Goal: Find specific page/section: Find specific page/section

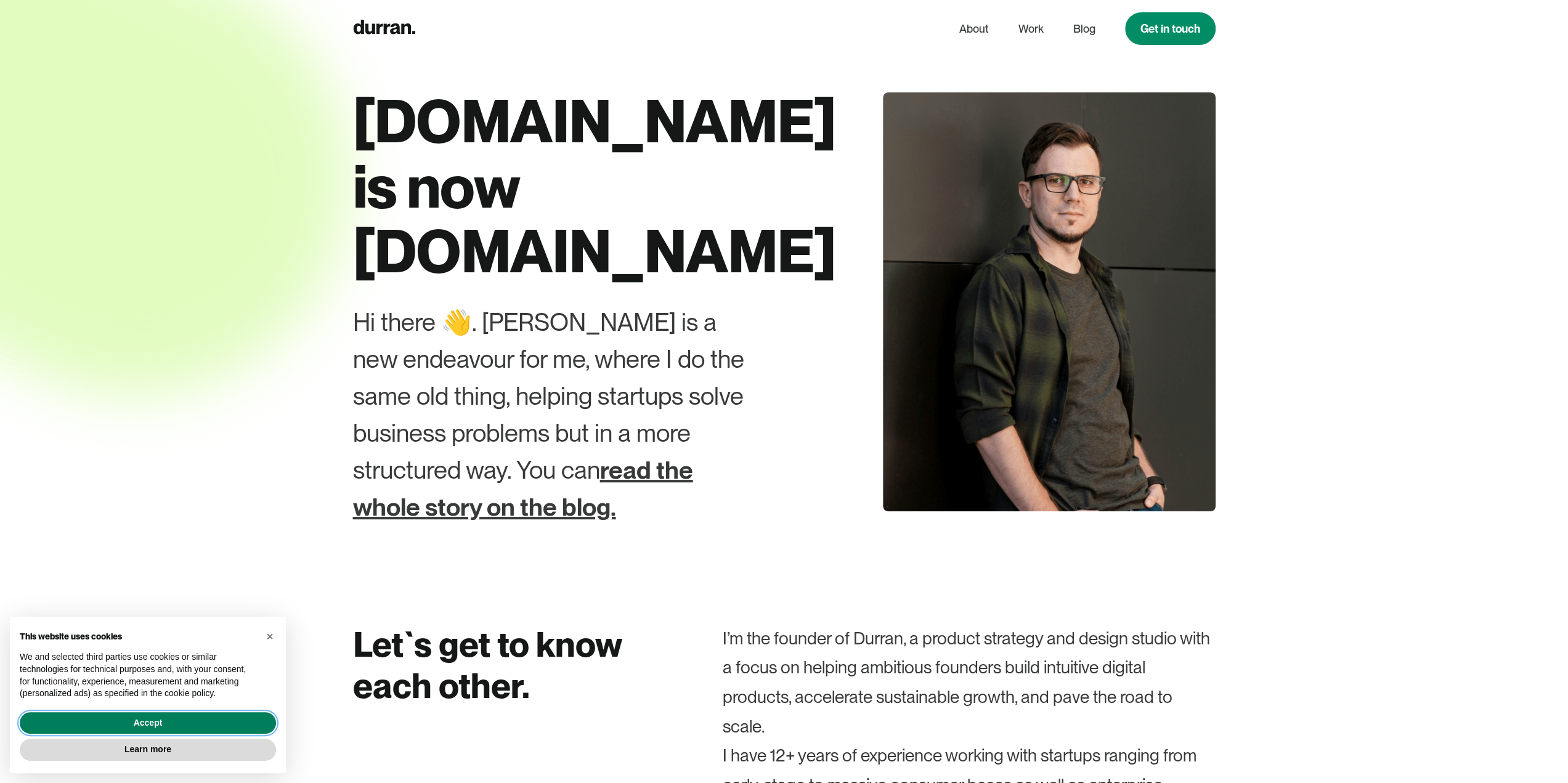
click at [251, 719] on button "Accept" at bounding box center [147, 723] width 256 height 22
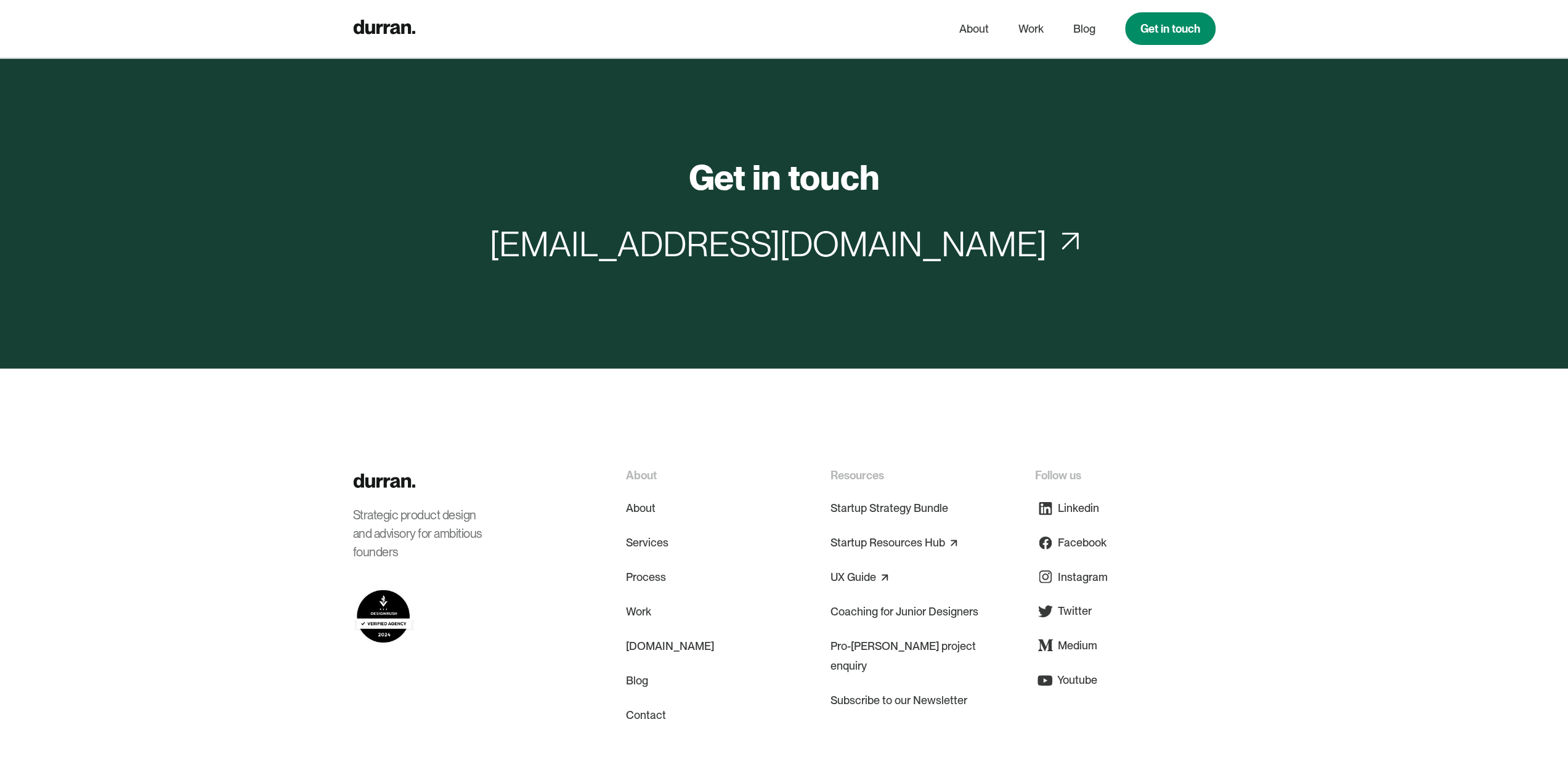
scroll to position [6149, 0]
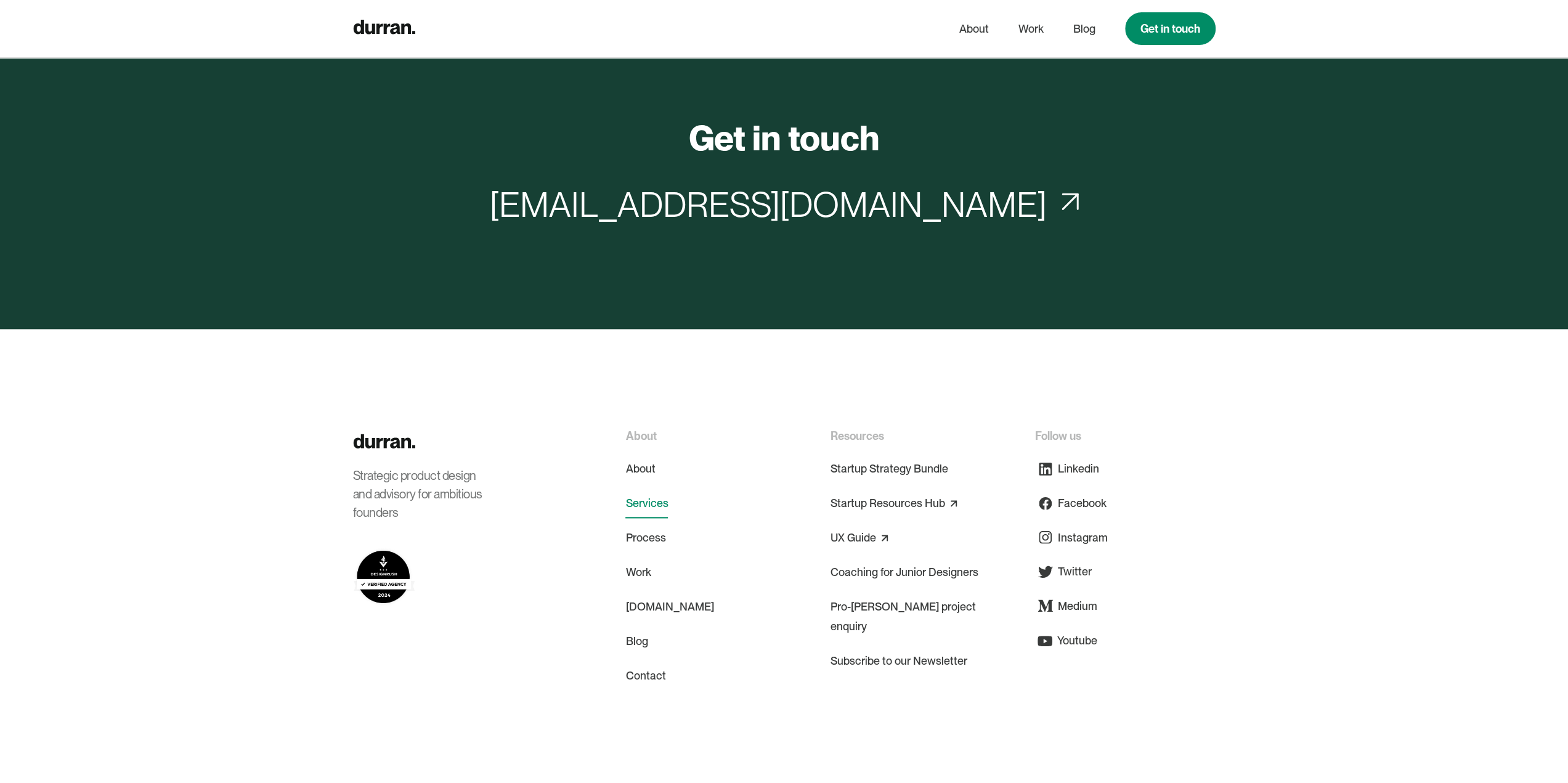
click at [652, 488] on link "Services" at bounding box center [646, 503] width 42 height 29
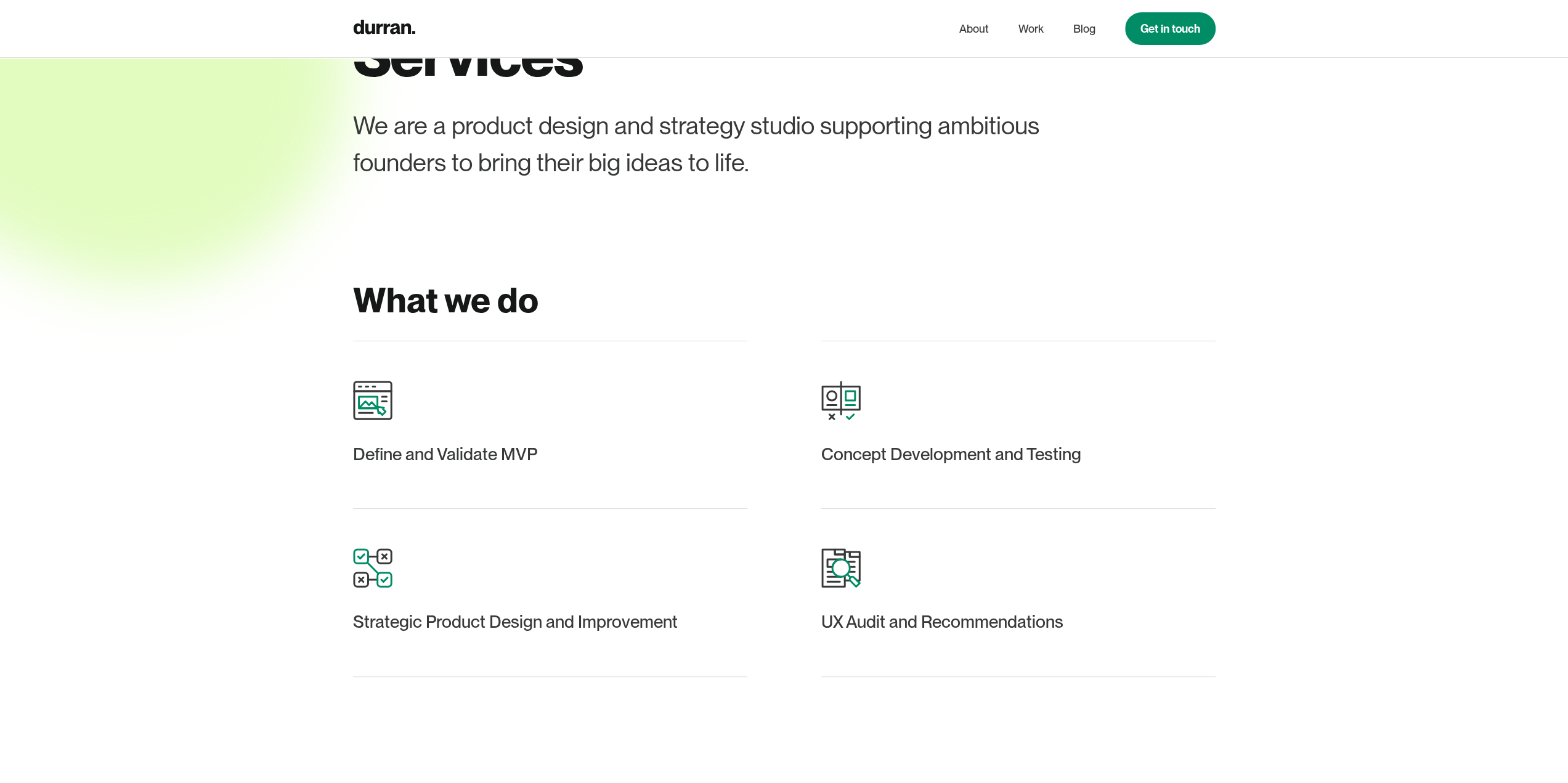
scroll to position [123, 0]
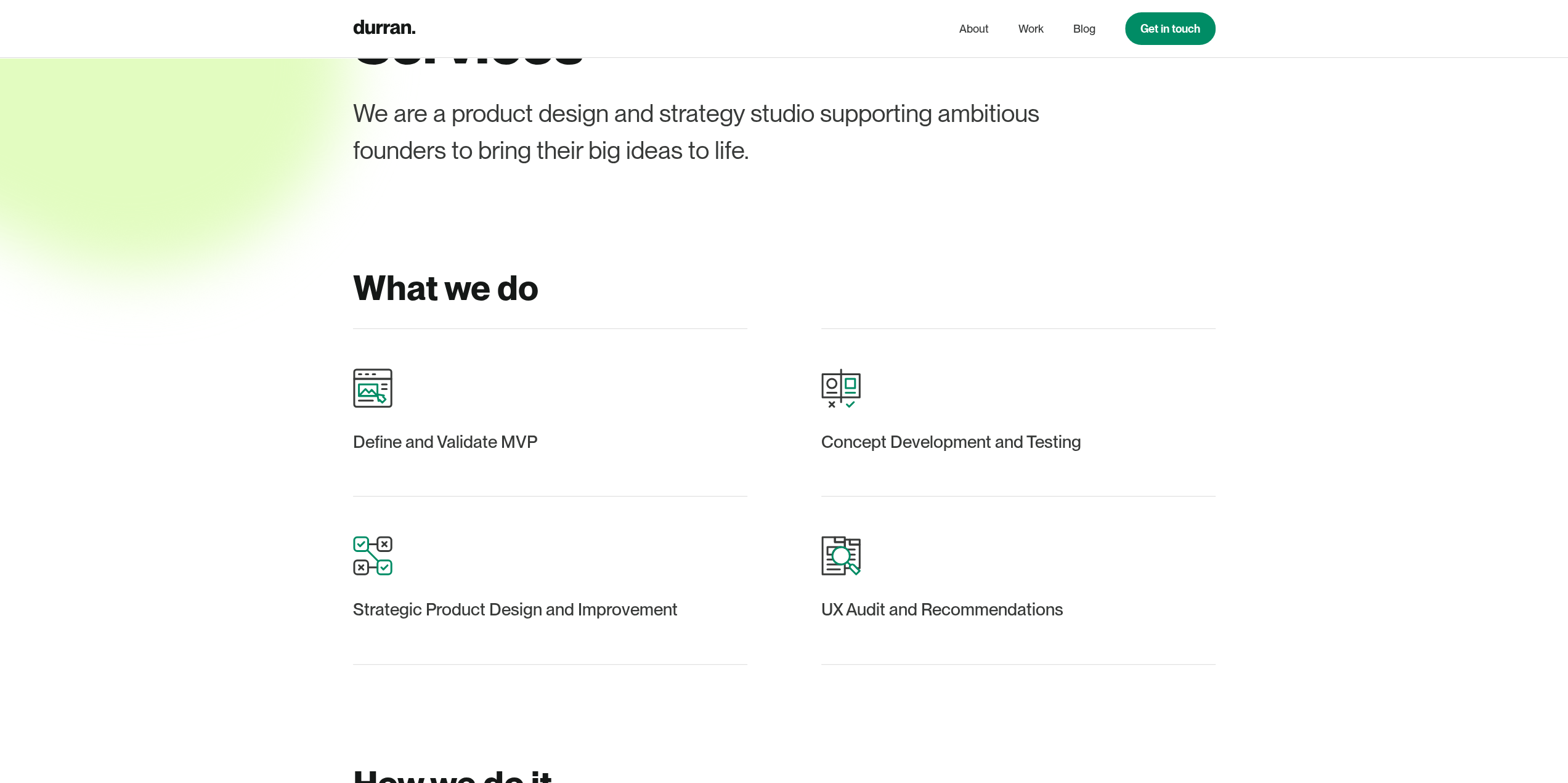
click at [784, 244] on div at bounding box center [784, 268] width 1568 height 783
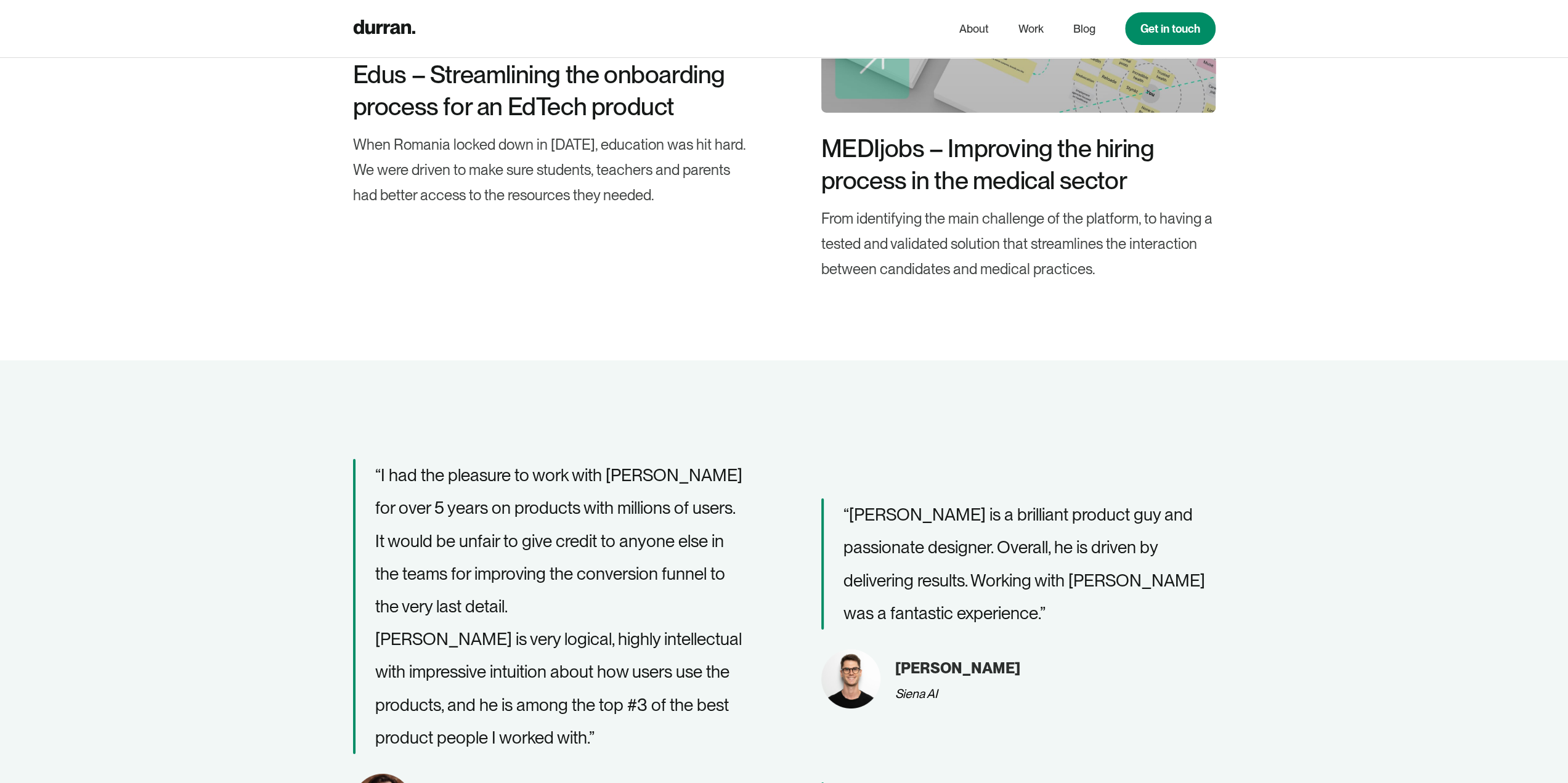
scroll to position [4434, 0]
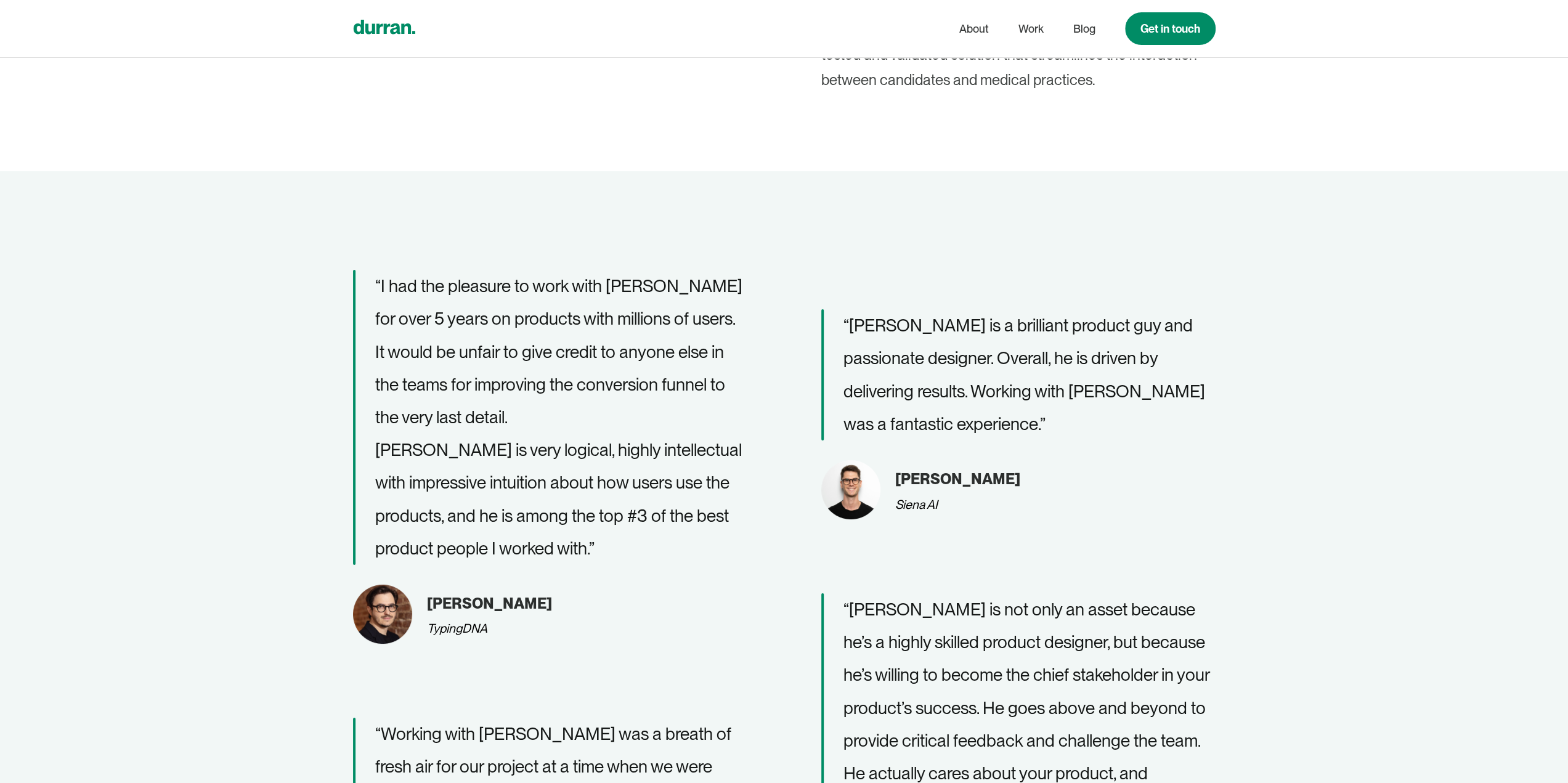
click at [384, 23] on icon "home" at bounding box center [384, 27] width 62 height 15
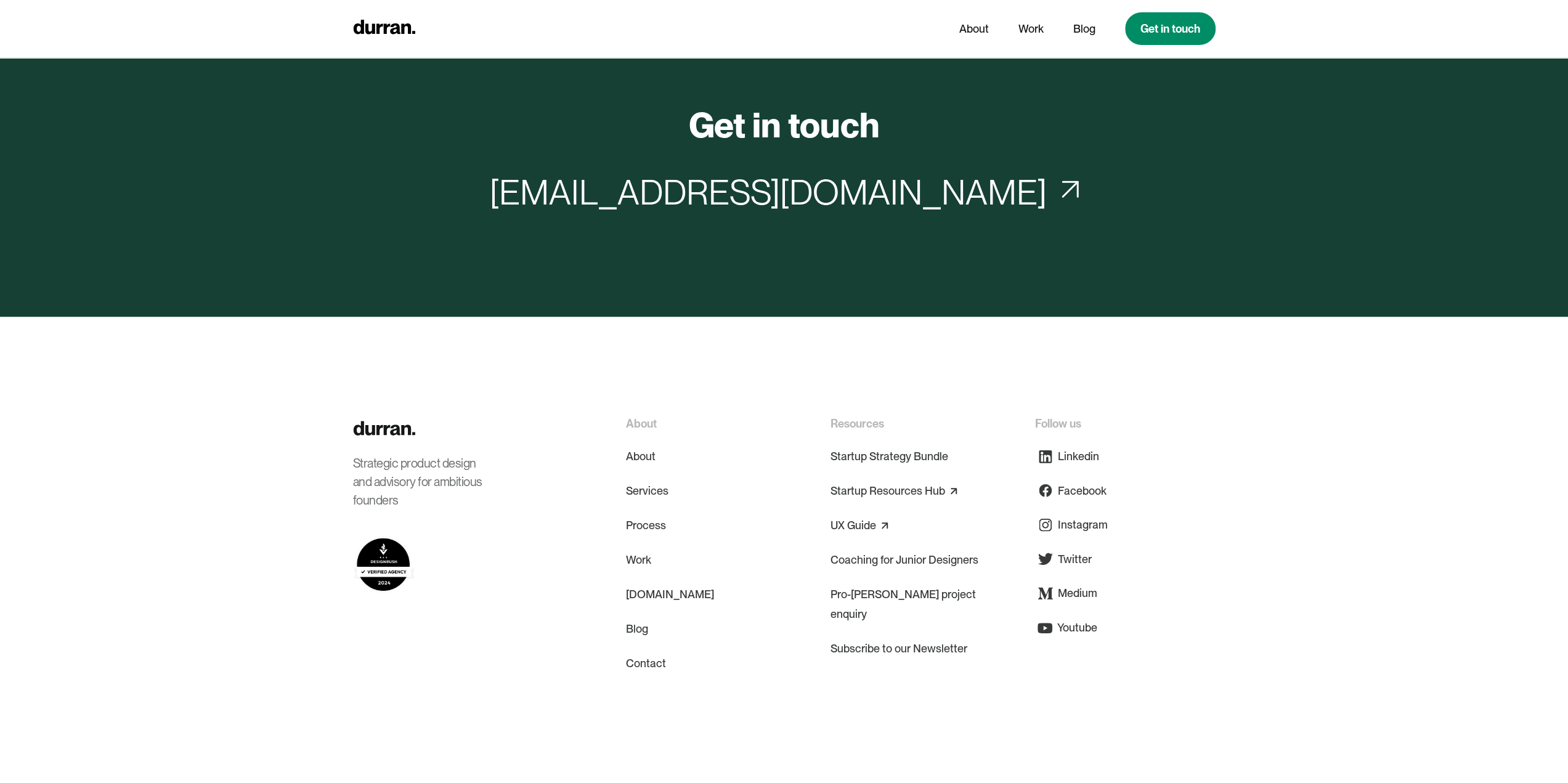
scroll to position [5777, 0]
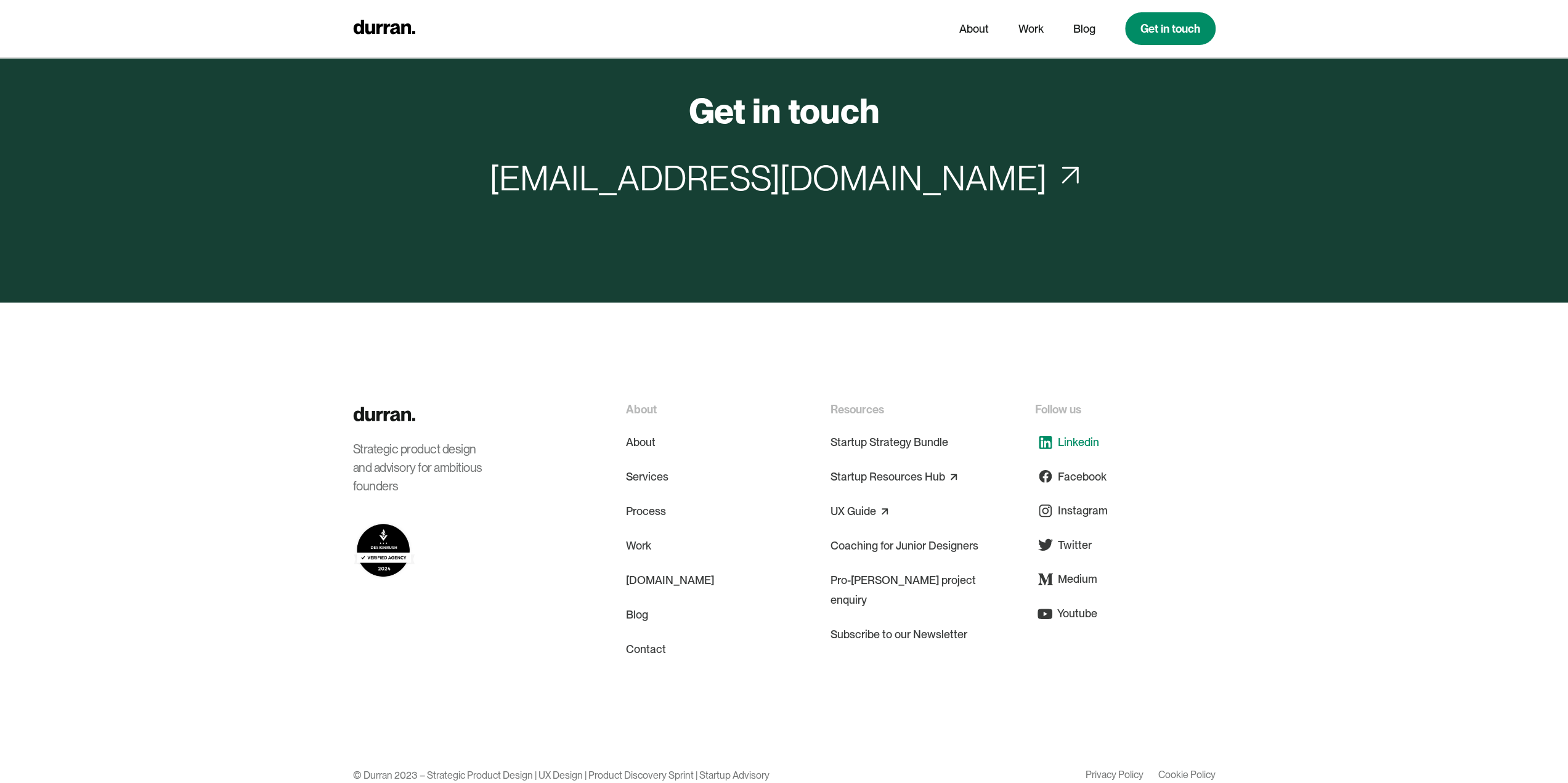
click at [1080, 434] on div "Linkedin" at bounding box center [1078, 442] width 42 height 17
